Goal: Book appointment/travel/reservation

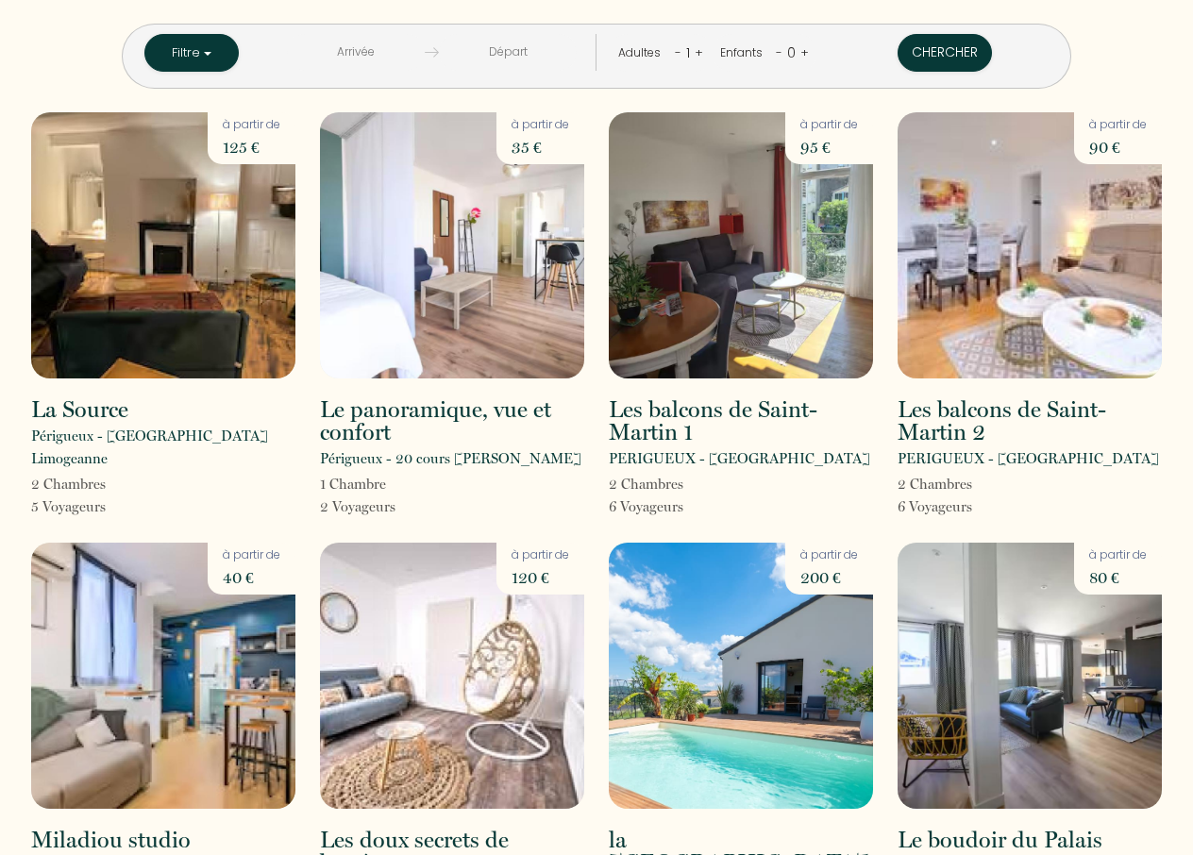
click at [357, 54] on input "text" at bounding box center [356, 52] width 138 height 37
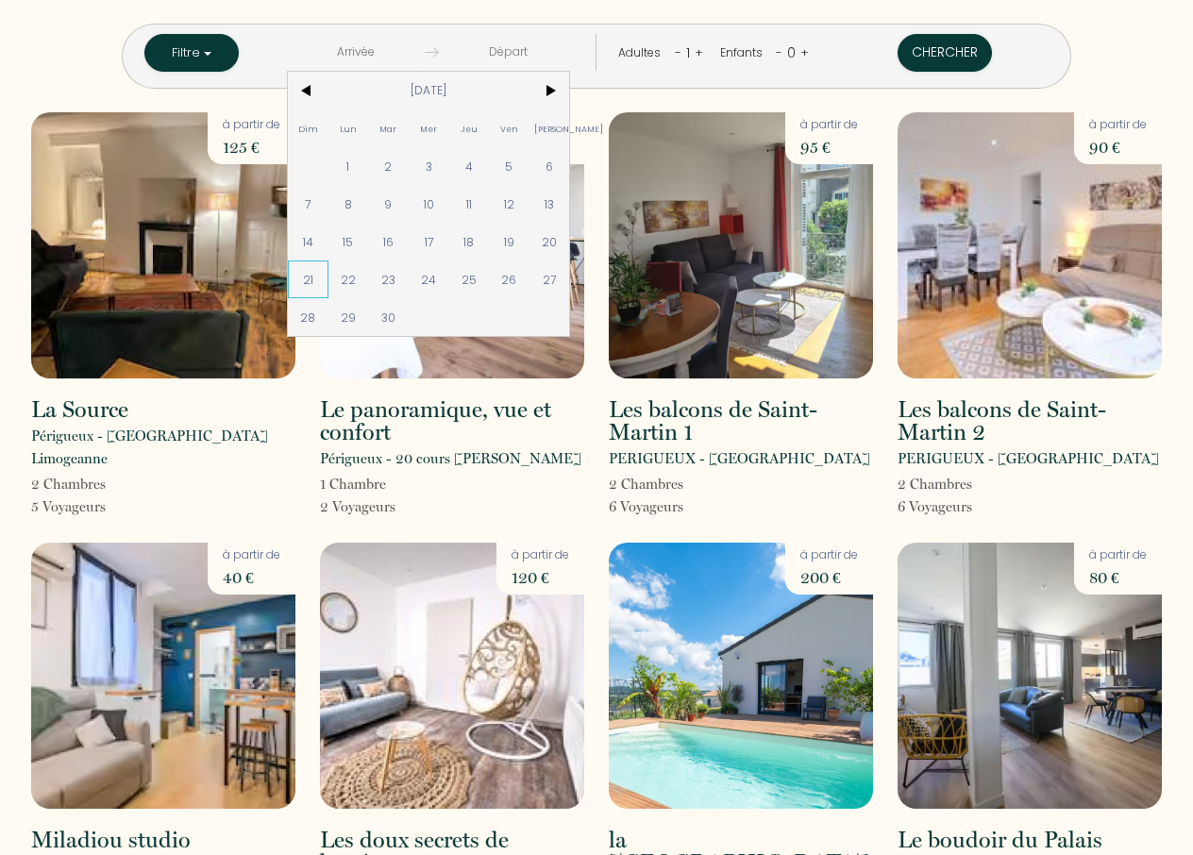
click at [312, 279] on span "21" at bounding box center [308, 279] width 41 height 38
type input "[DATE]"
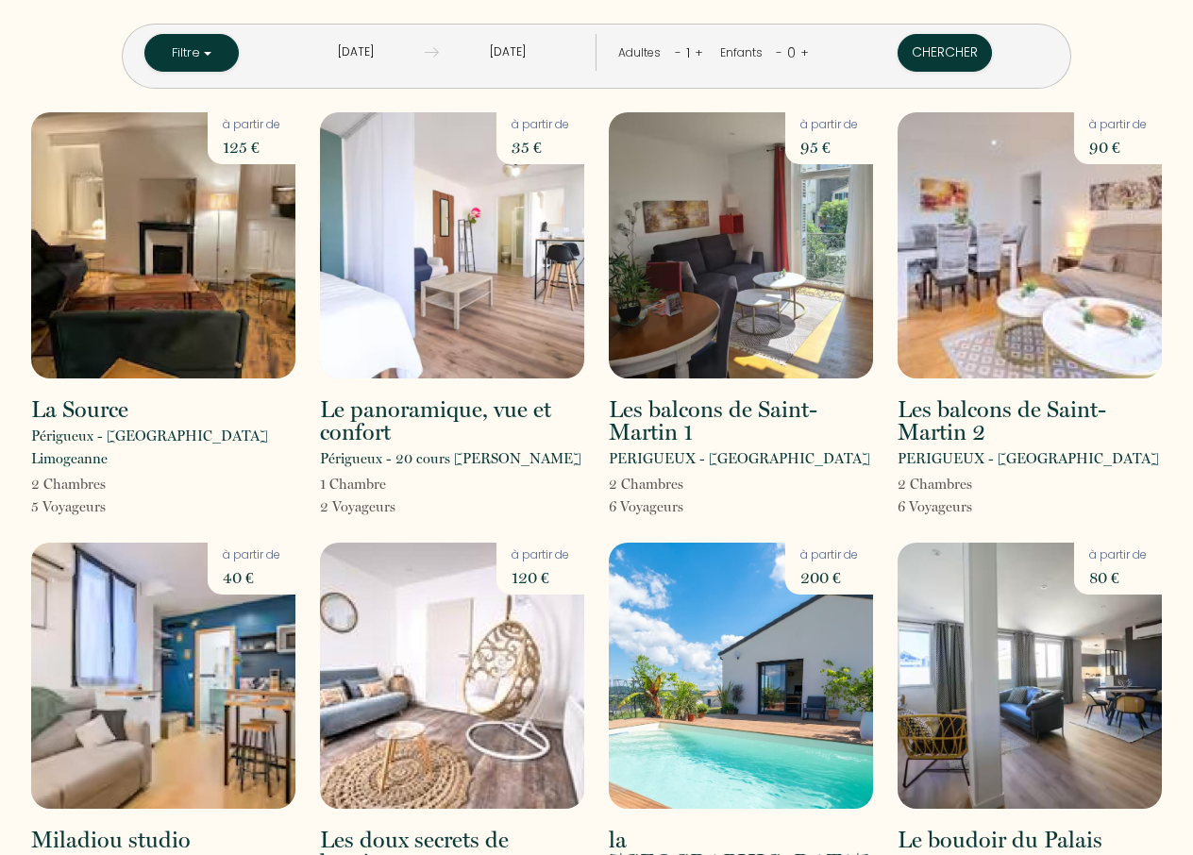
click at [502, 57] on input "[DATE]" at bounding box center [508, 52] width 138 height 37
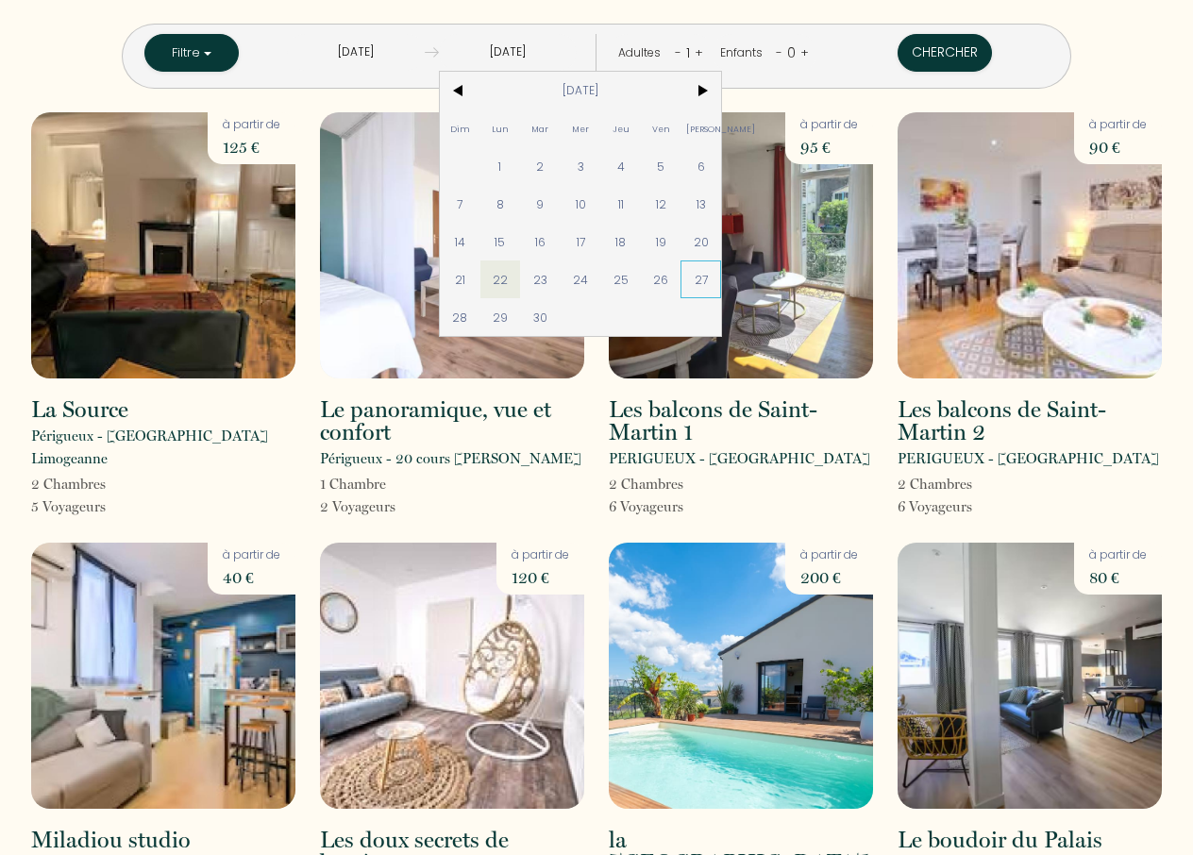
click at [703, 279] on span "27" at bounding box center [700, 279] width 41 height 38
type input "[DATE]"
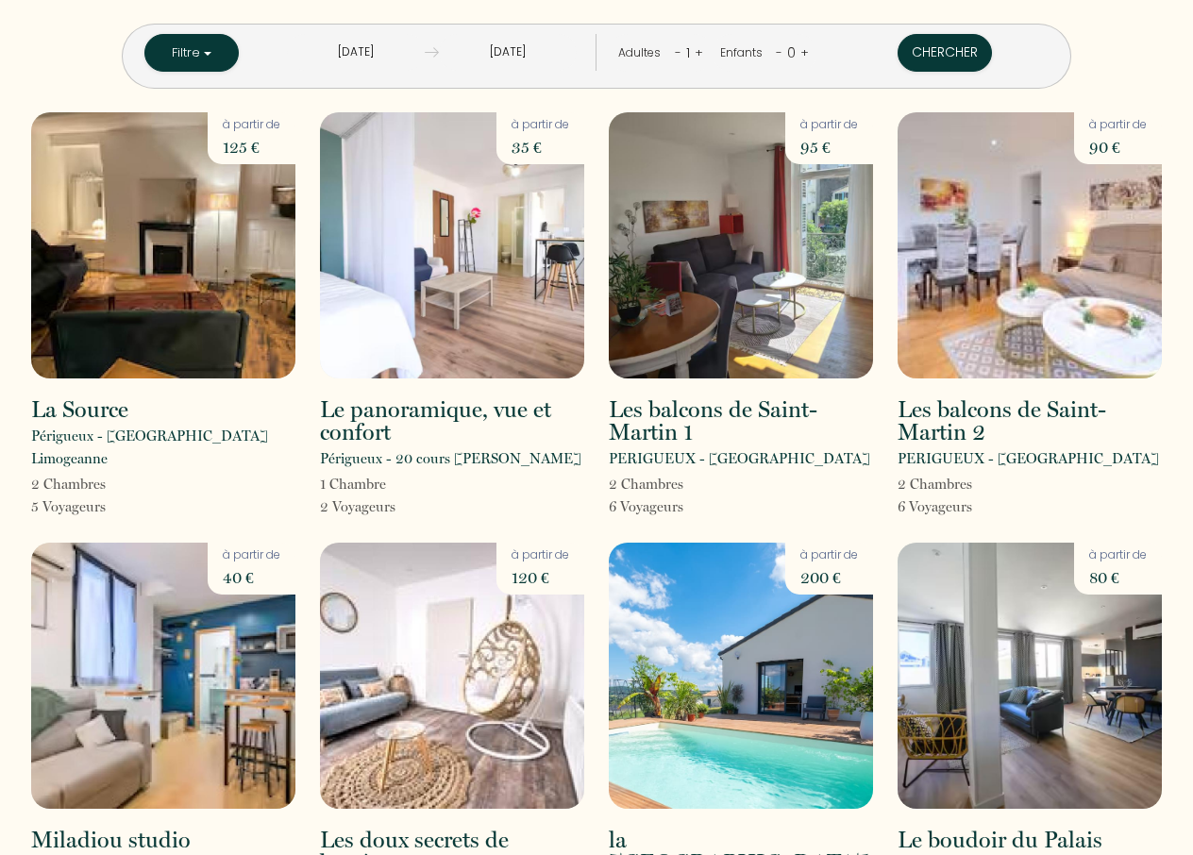
click at [695, 50] on link "+" at bounding box center [699, 52] width 8 height 18
click at [673, 50] on link "-" at bounding box center [676, 52] width 7 height 18
click at [940, 50] on button "Chercher" at bounding box center [944, 53] width 94 height 38
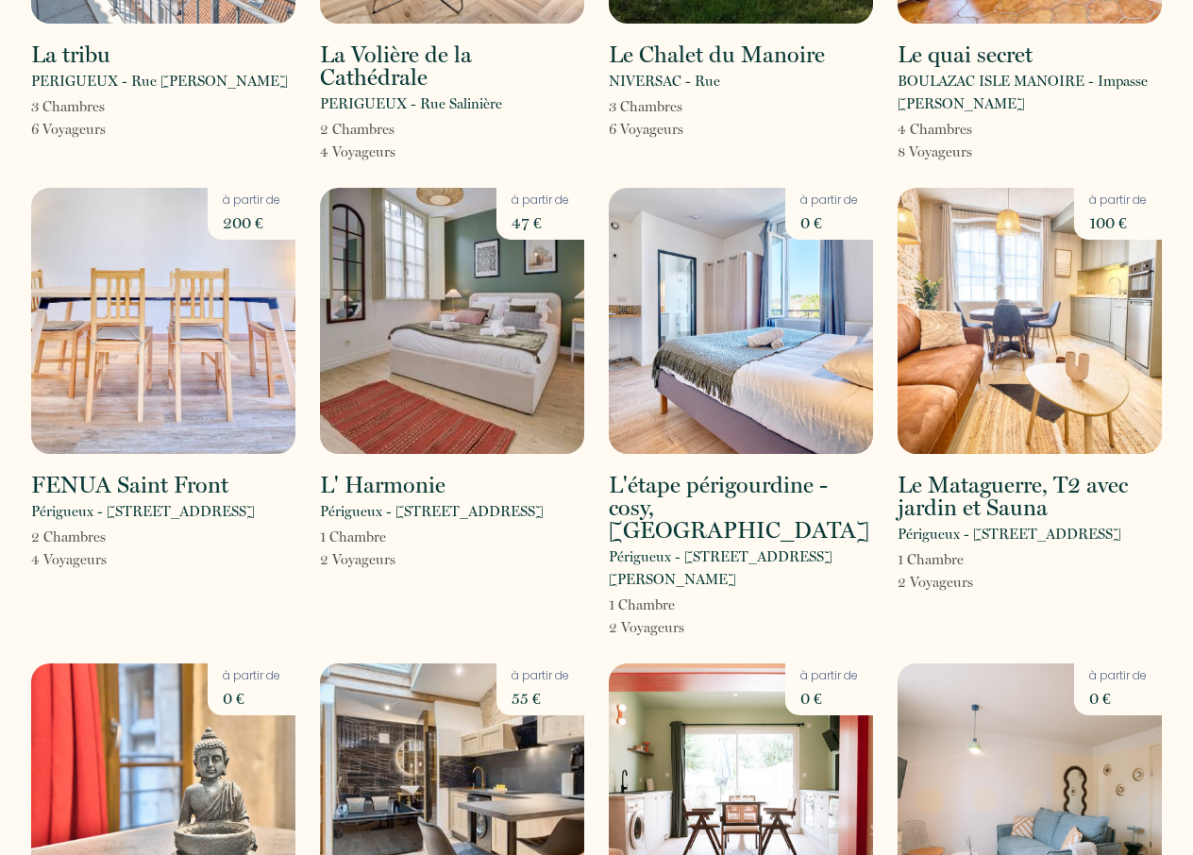
scroll to position [2560, 0]
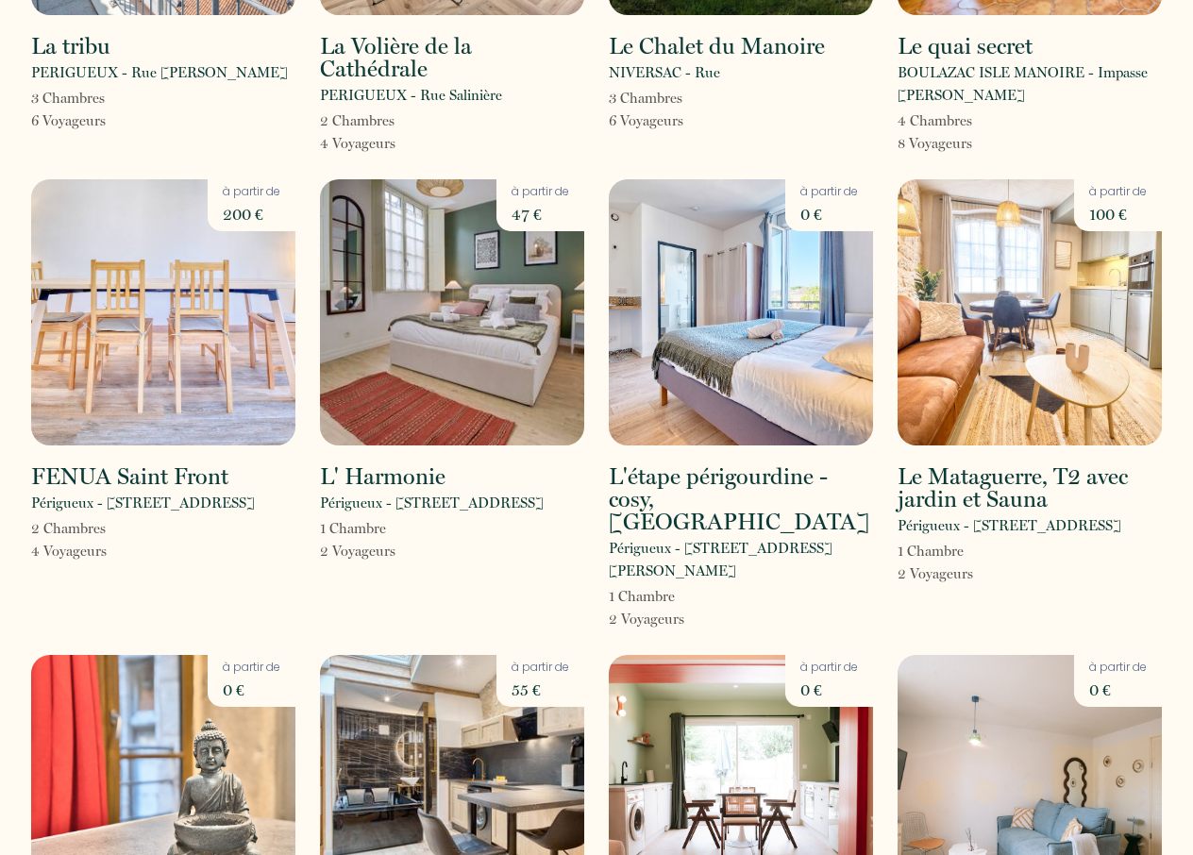
click at [442, 292] on img at bounding box center [452, 312] width 264 height 266
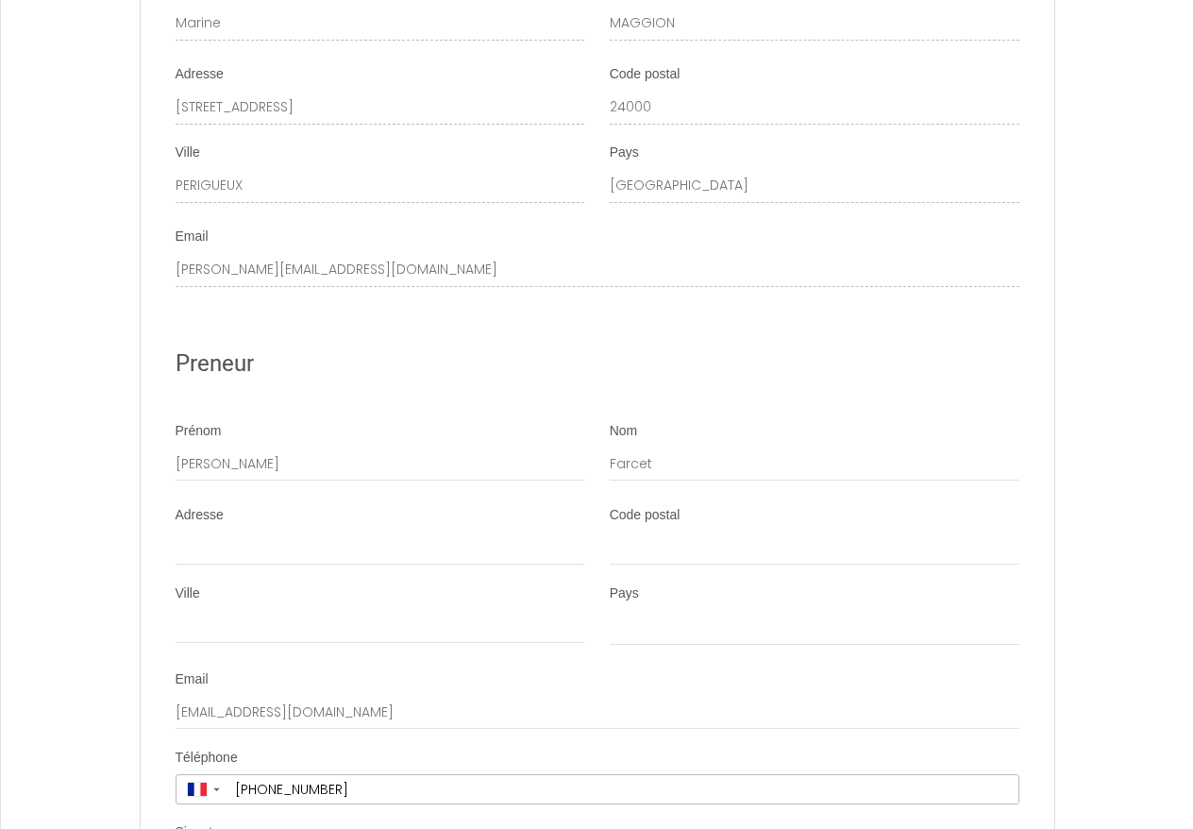
scroll to position [3255, 0]
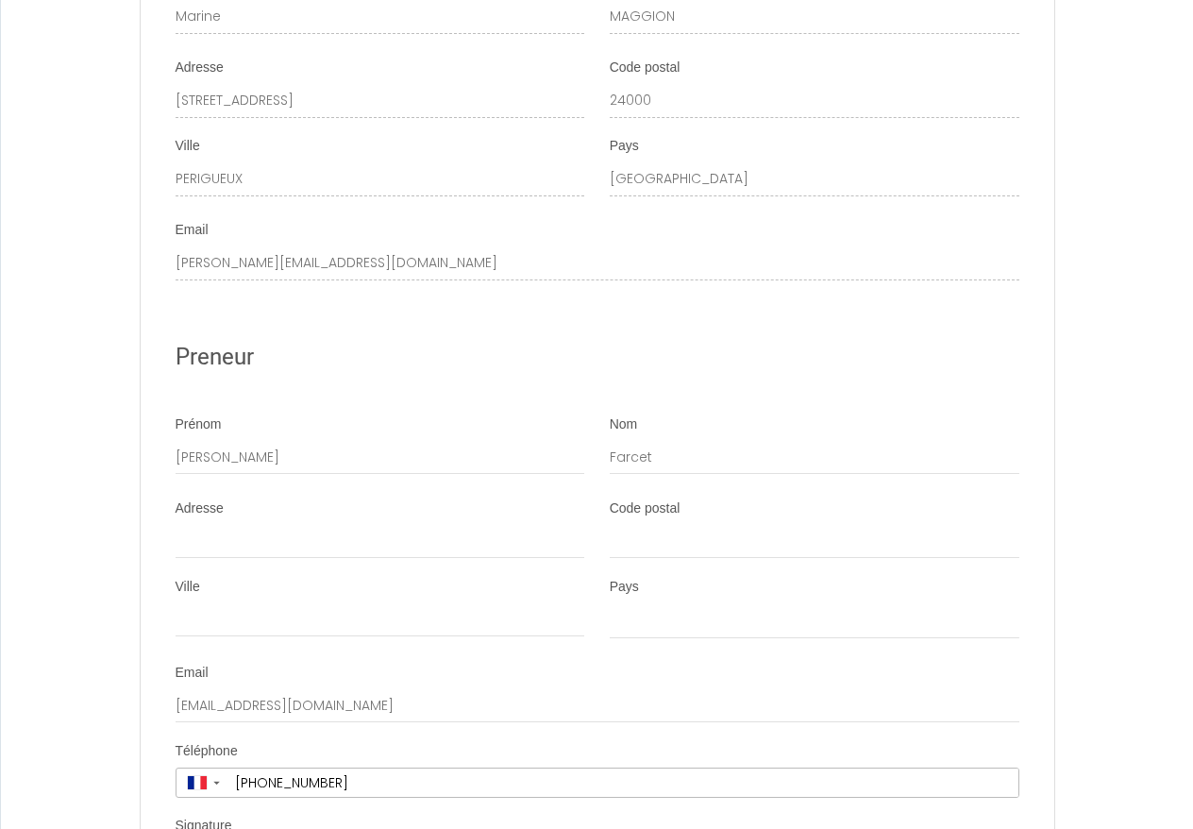
click at [362, 499] on div "Adresse" at bounding box center [381, 528] width 410 height 59
click at [347, 415] on div "Prénom [PERSON_NAME]" at bounding box center [381, 444] width 410 height 59
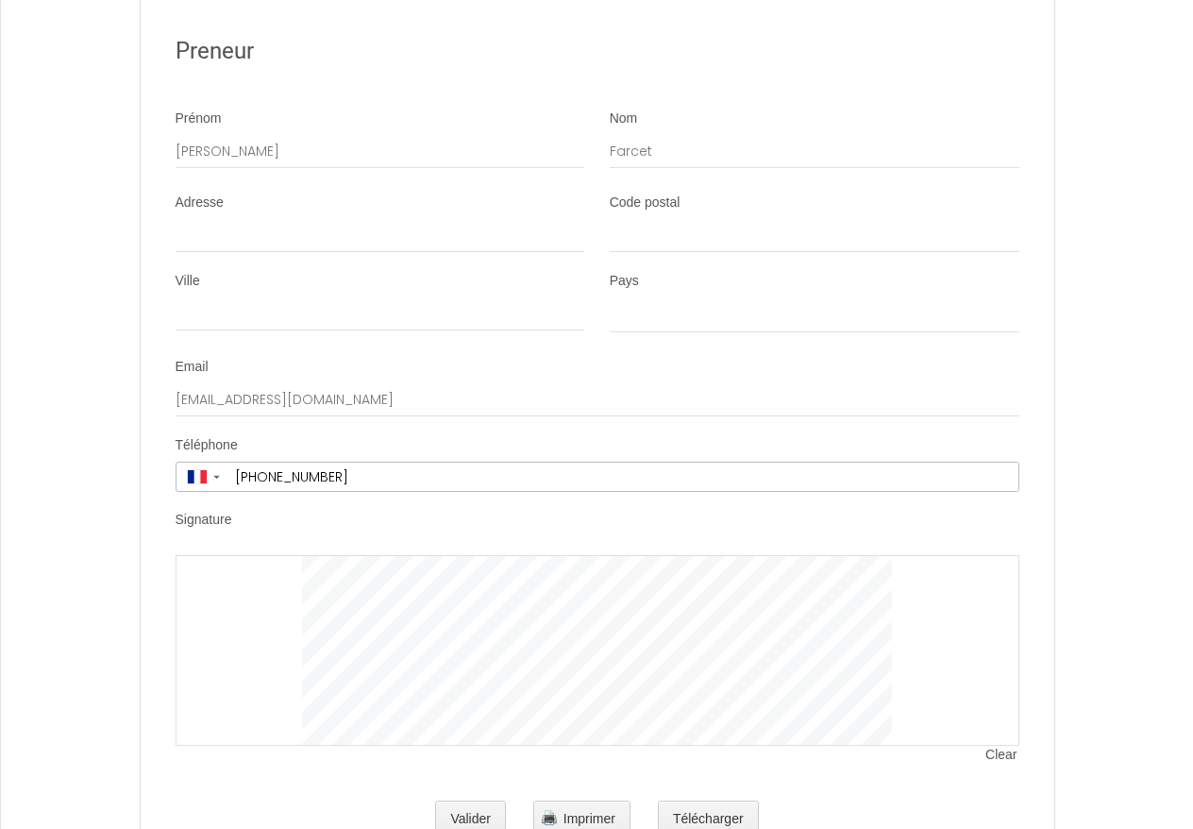
scroll to position [3560, 0]
click at [715, 801] on button "Télécharger" at bounding box center [708, 820] width 101 height 38
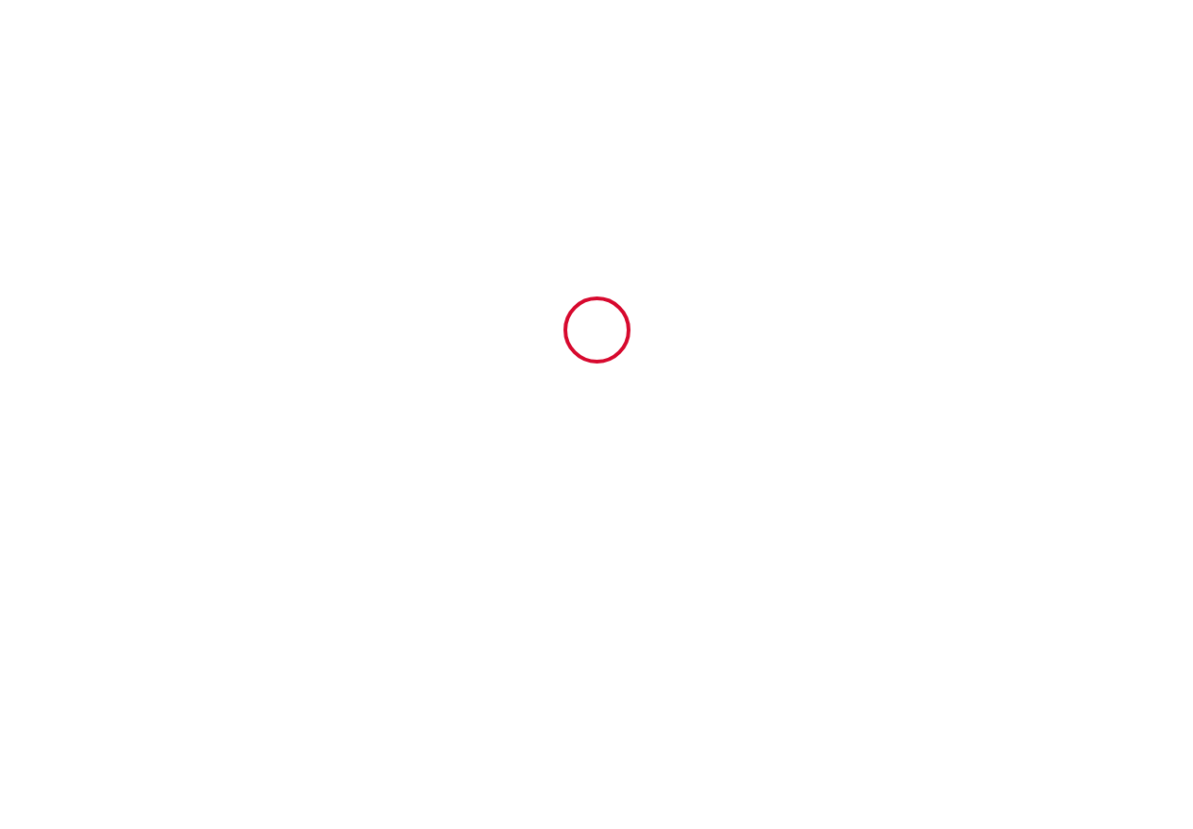
scroll to position [0, 0]
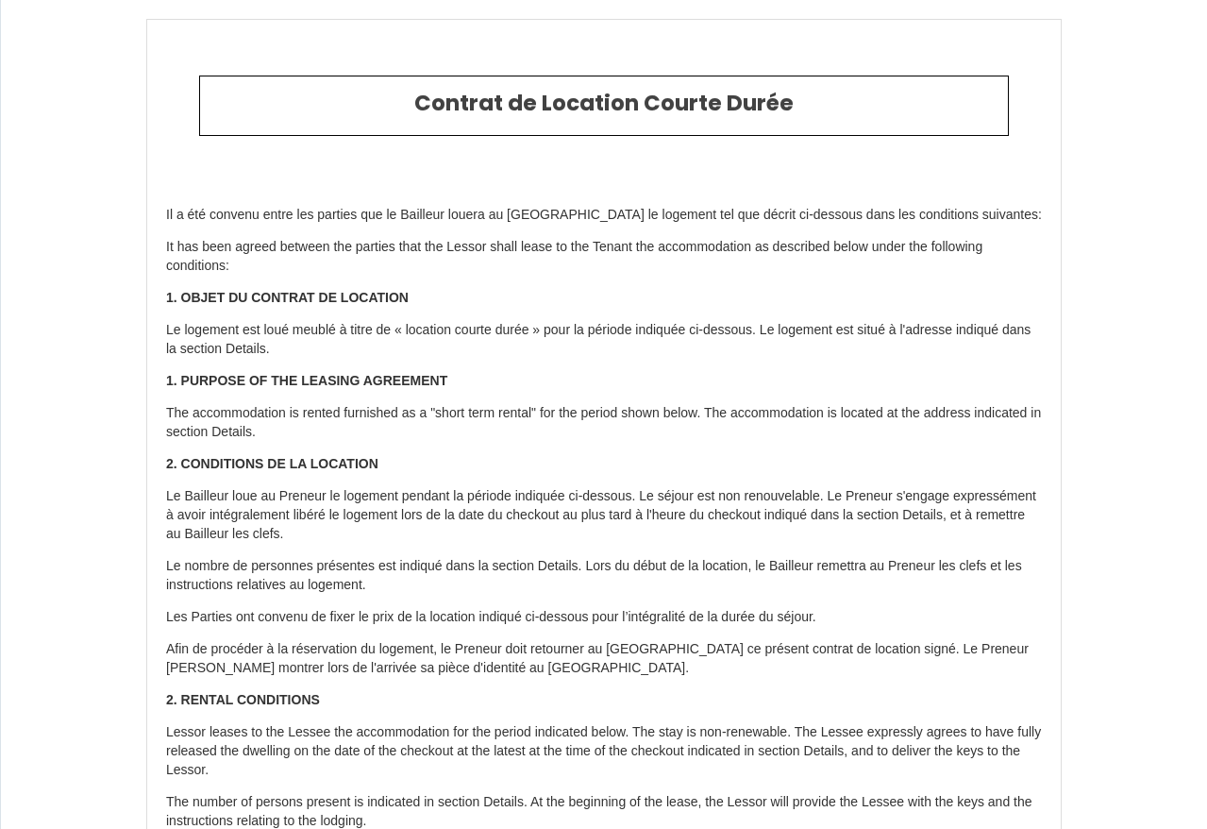
select select
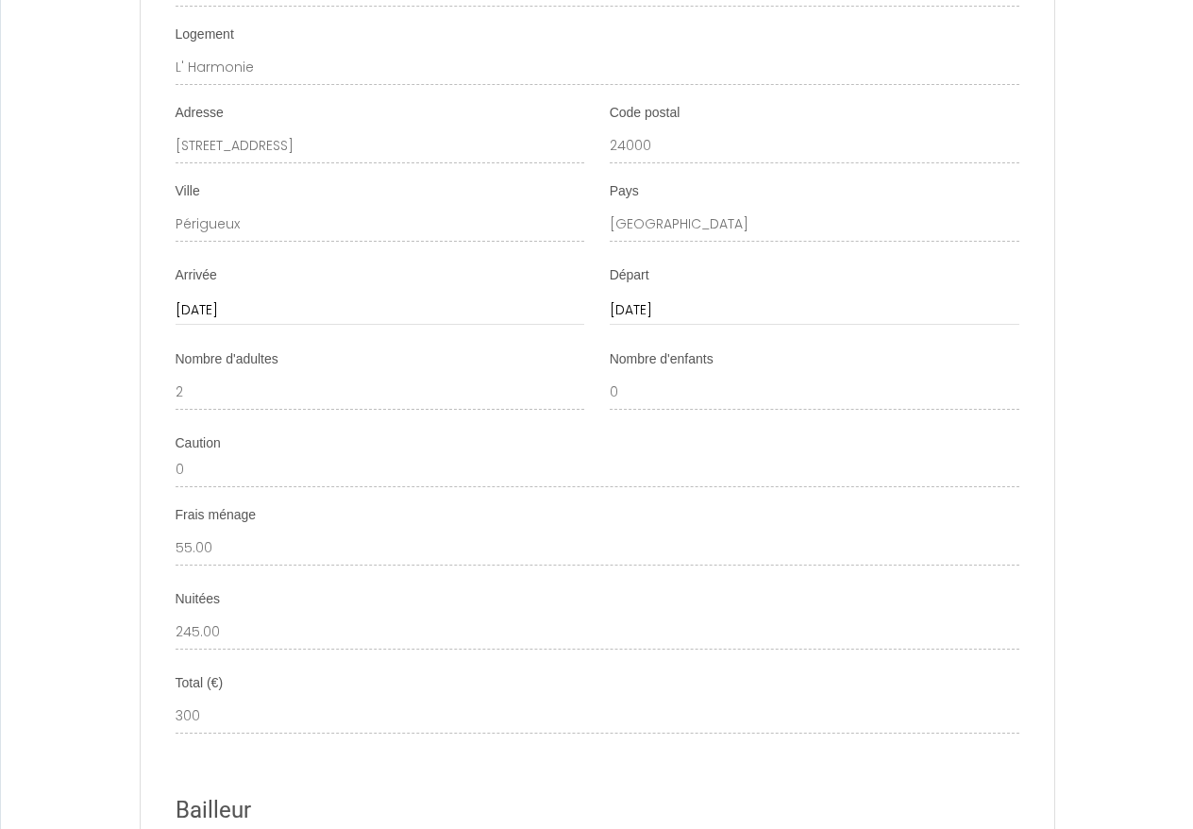
scroll to position [2360, 0]
click at [440, 270] on div "Arrivée [DATE] < [DATE] > Sun Mon Tue Wed Thu Fri Sat 1 2 3 4 5 6 7 8 9 10 11 1…" at bounding box center [379, 306] width 434 height 78
click at [521, 267] on div "Arrivée [DATE] < [DATE] > Sun Mon Tue Wed Thu Fri Sat 1 2 3 4 5 6 7 8 9 10 11 1…" at bounding box center [381, 296] width 410 height 59
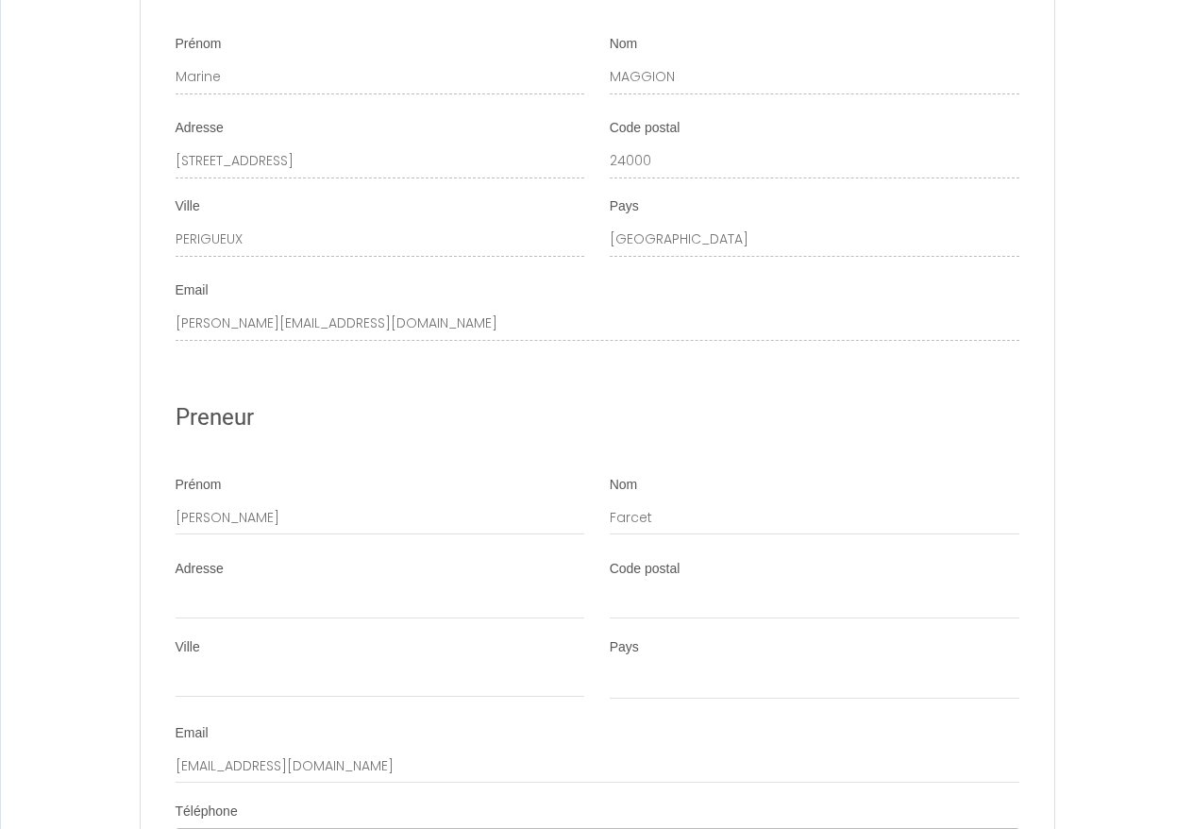
scroll to position [3193, 0]
click at [339, 561] on div "Adresse" at bounding box center [381, 590] width 410 height 59
click at [367, 561] on div "Adresse" at bounding box center [381, 590] width 410 height 59
drag, startPoint x: 229, startPoint y: 496, endPoint x: 267, endPoint y: 496, distance: 37.7
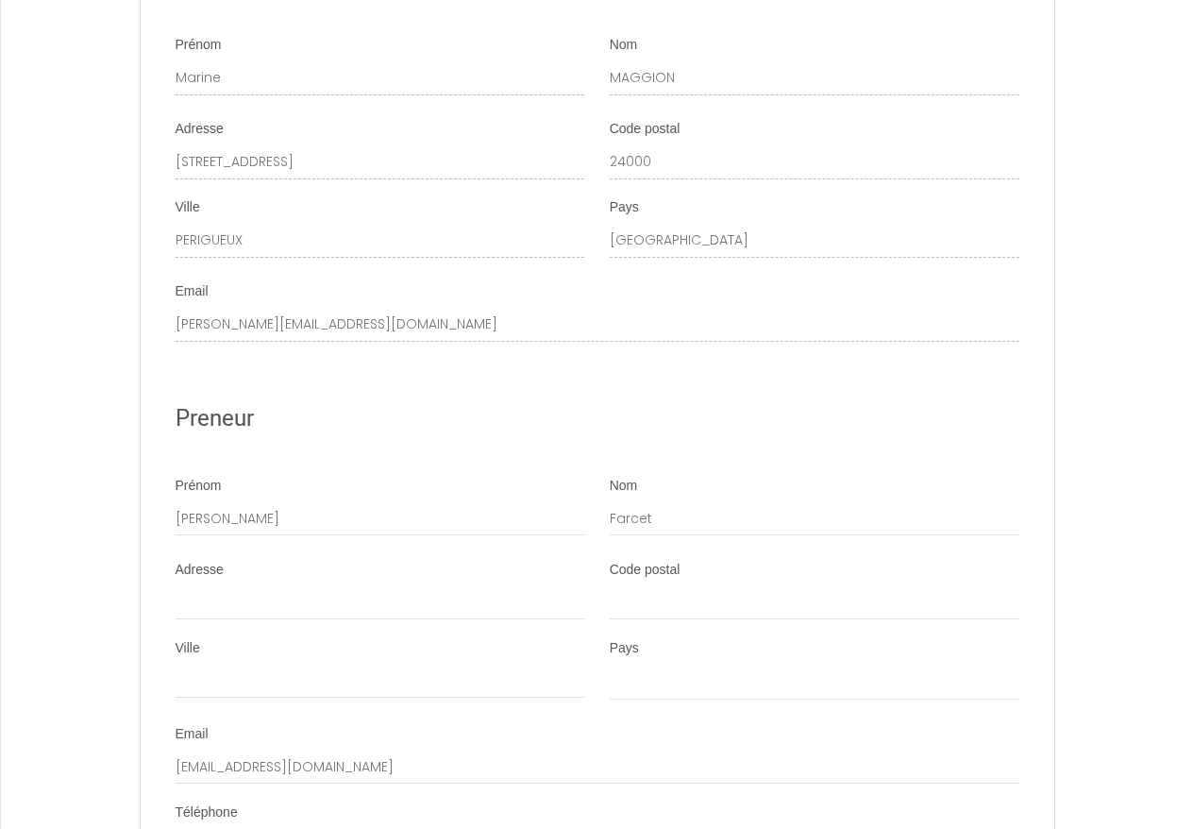
click at [307, 561] on div "Adresse" at bounding box center [381, 590] width 410 height 59
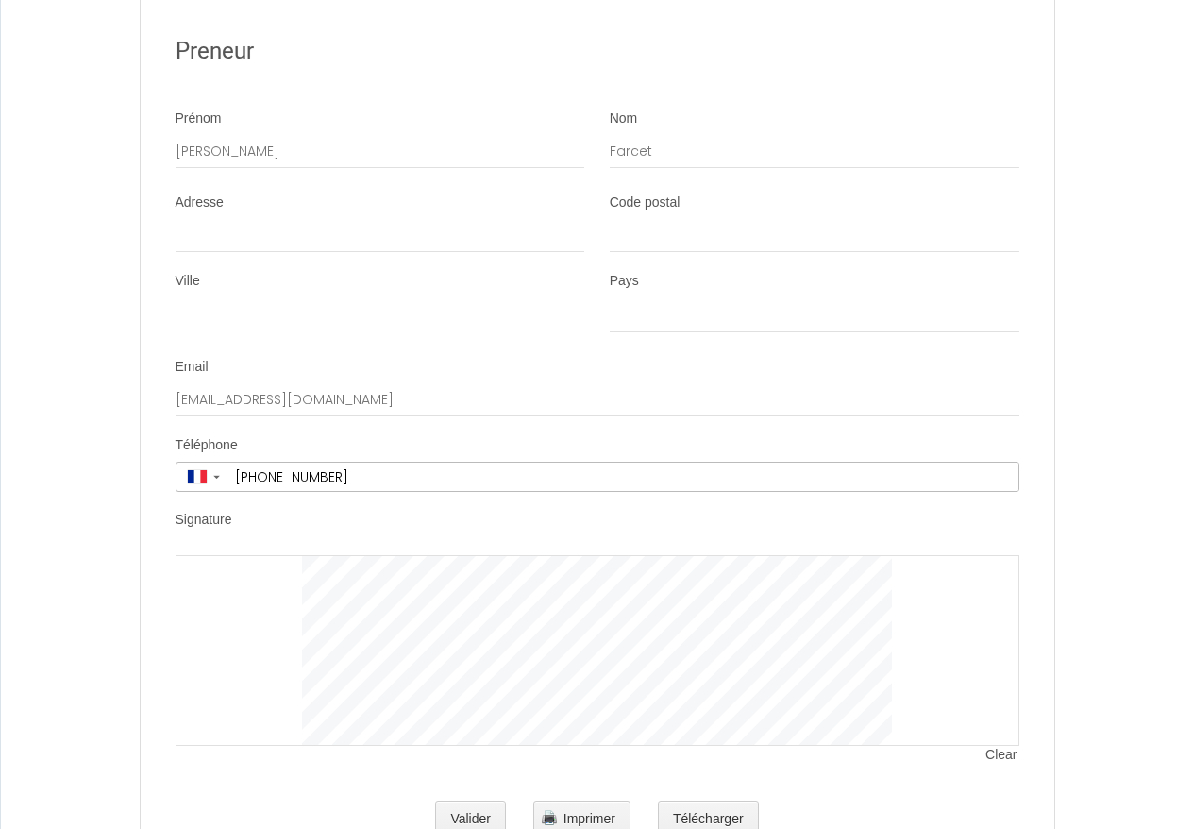
scroll to position [3560, 0]
click at [469, 801] on button "Valider" at bounding box center [470, 820] width 71 height 38
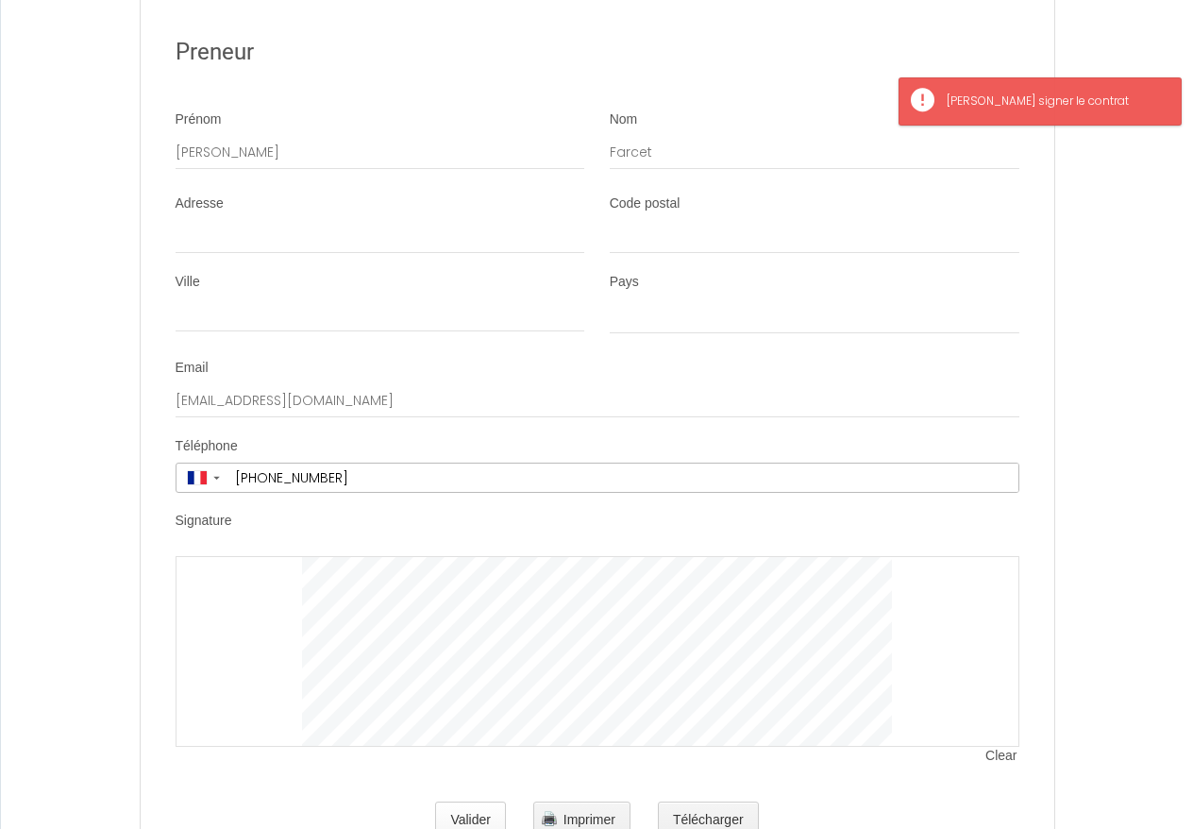
click at [469, 801] on button "Valider" at bounding box center [470, 820] width 71 height 38
click at [1023, 110] on div "Veuillez signer le contrat" at bounding box center [1039, 101] width 283 height 48
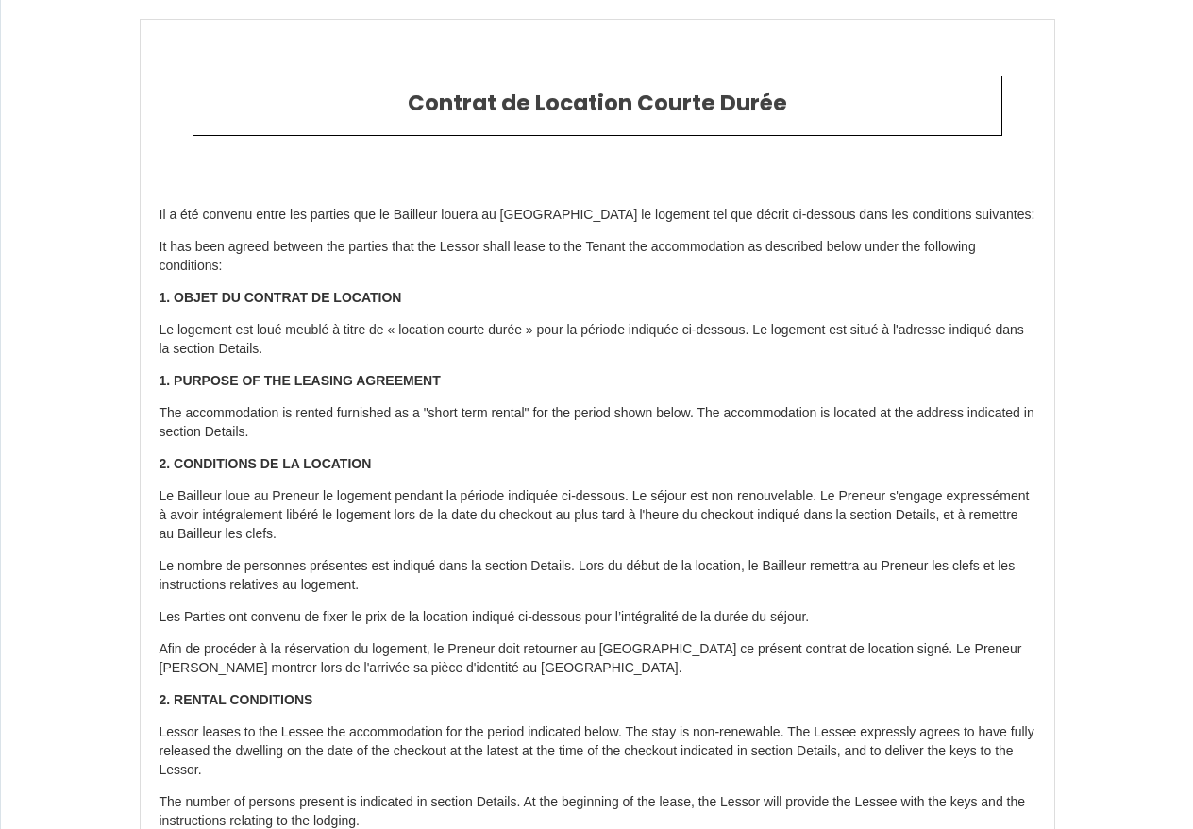
scroll to position [0, 0]
click at [482, 351] on p "Le logement est loué meublé à titre de « location courte durée » pour la périod…" at bounding box center [597, 340] width 876 height 38
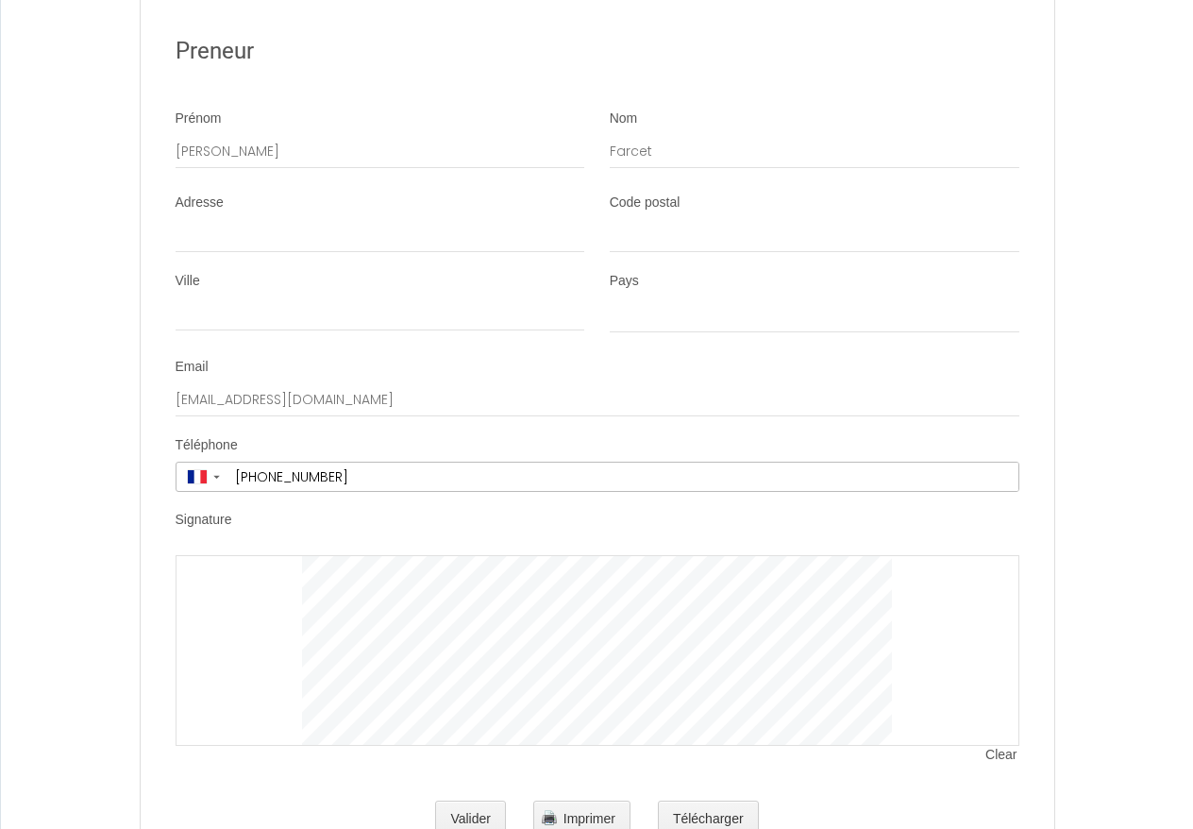
scroll to position [3560, 0]
